Goal: Find specific page/section: Find specific page/section

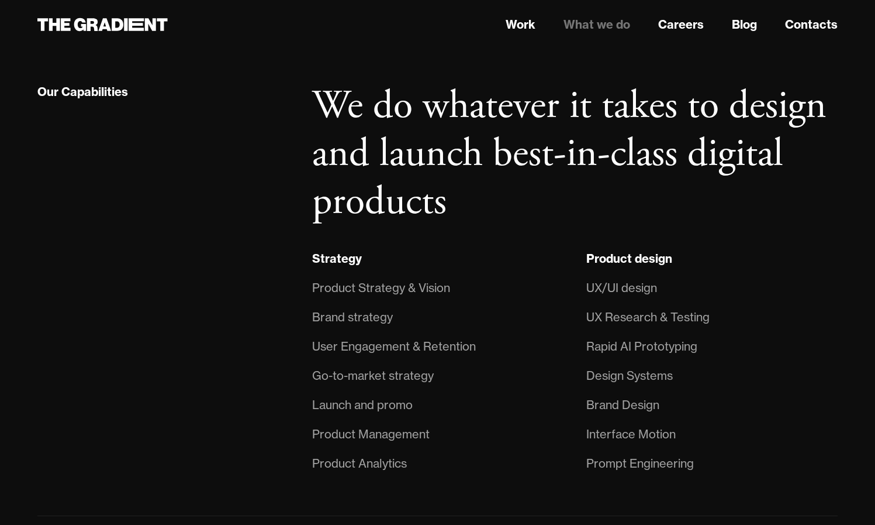
scroll to position [804, 0]
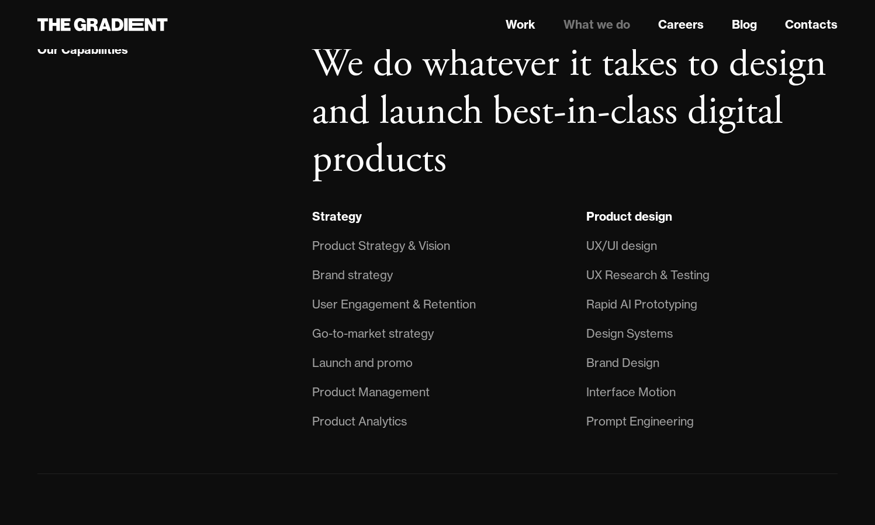
click at [366, 308] on div "User Engagement & Retention" at bounding box center [394, 304] width 164 height 19
click at [397, 334] on div "Go-to-market strategy" at bounding box center [373, 333] width 122 height 19
click at [382, 357] on div "Launch and promo" at bounding box center [362, 362] width 101 height 19
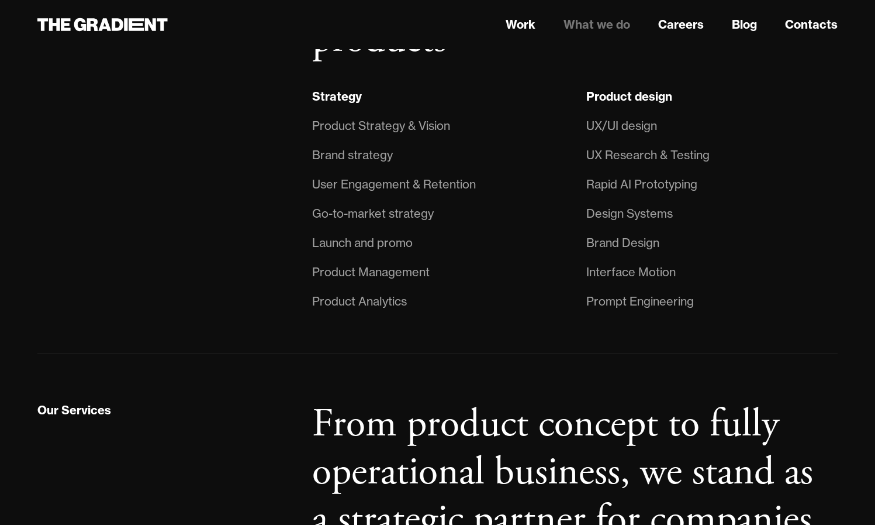
scroll to position [926, 0]
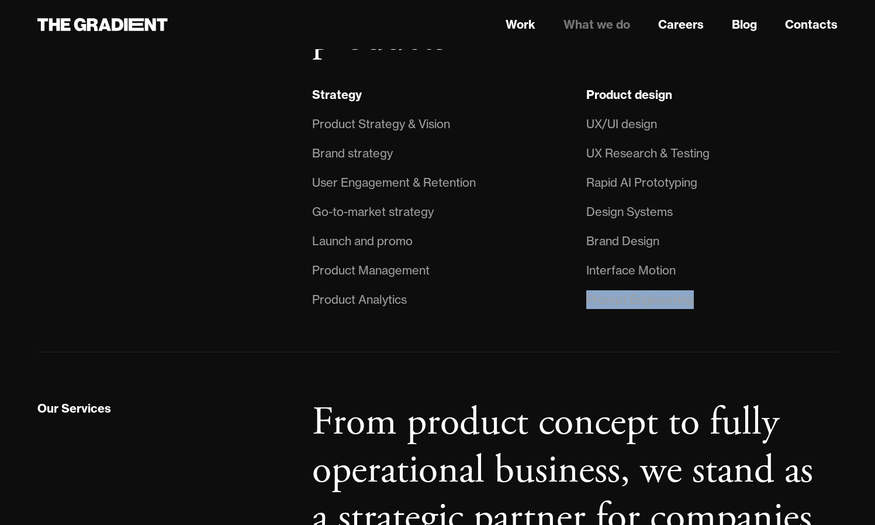
drag, startPoint x: 589, startPoint y: 298, endPoint x: 723, endPoint y: 304, distance: 134.6
click at [723, 304] on li "Prompt Engineering" at bounding box center [712, 299] width 251 height 29
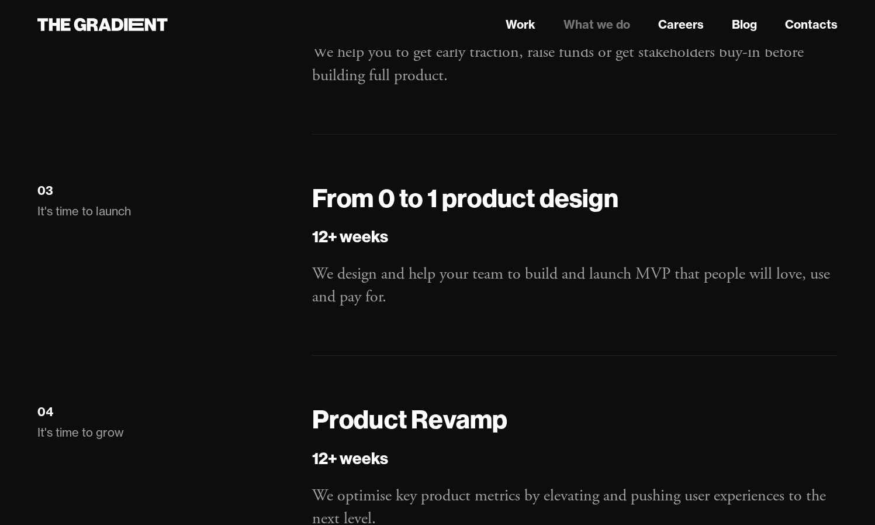
scroll to position [1649, 0]
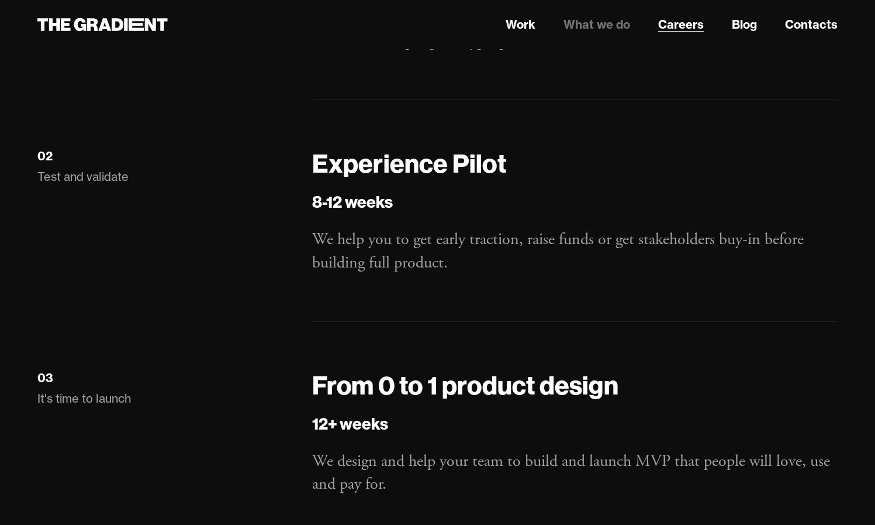
click at [689, 18] on link "Careers" at bounding box center [681, 25] width 46 height 18
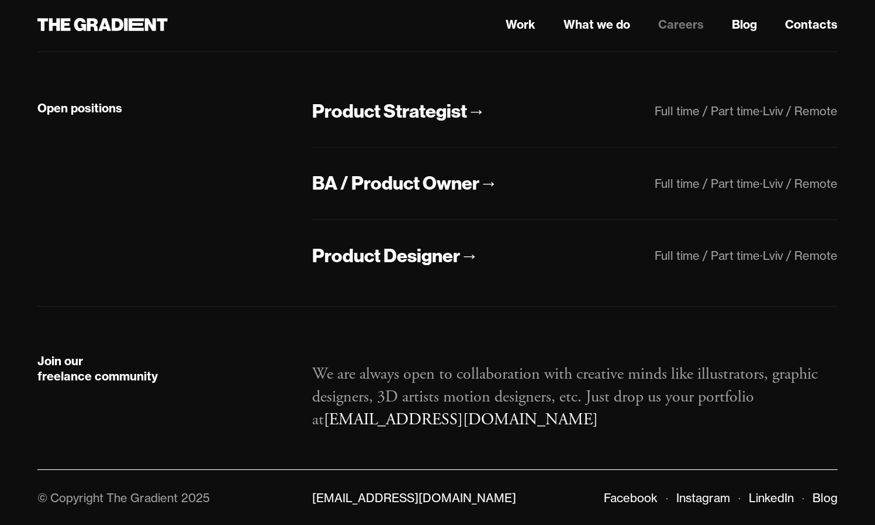
scroll to position [274, 0]
click at [444, 258] on div "Product Designer" at bounding box center [386, 256] width 148 height 25
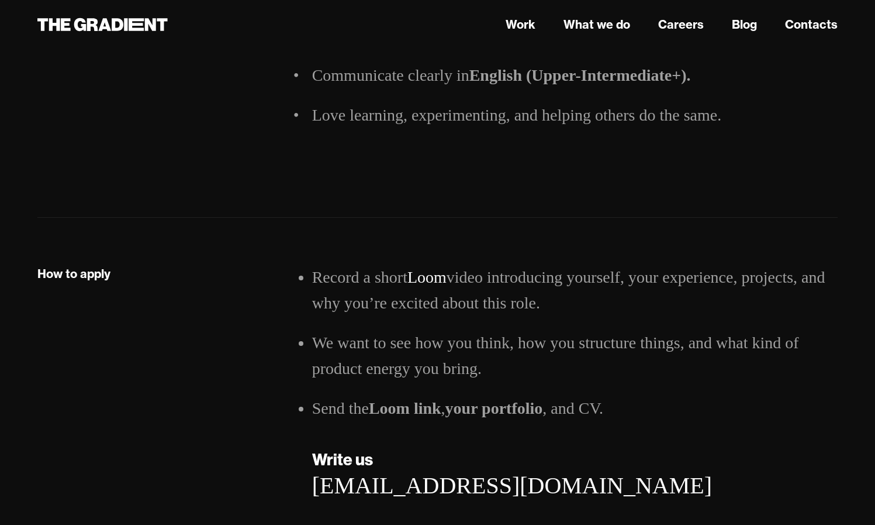
scroll to position [1660, 0]
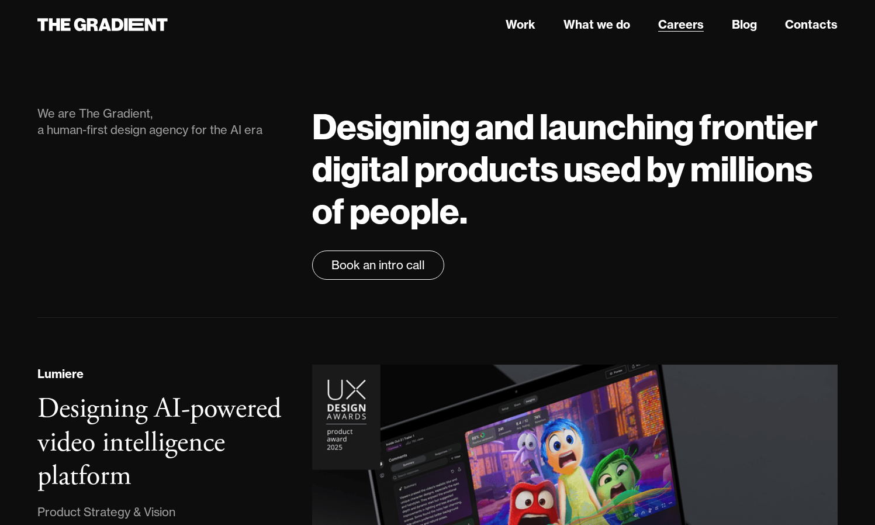
click at [673, 31] on link "Careers" at bounding box center [681, 25] width 46 height 18
